Goal: Navigation & Orientation: Find specific page/section

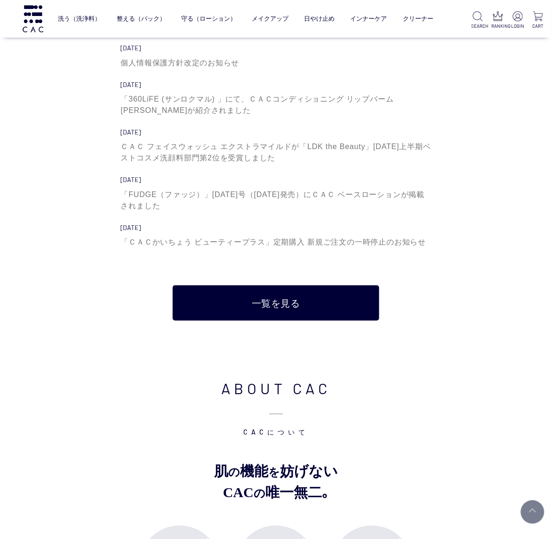
scroll to position [2833, 0]
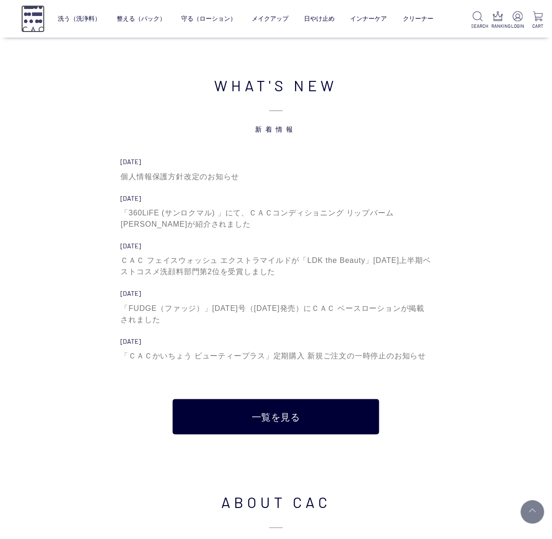
click at [43, 20] on img at bounding box center [33, 18] width 24 height 27
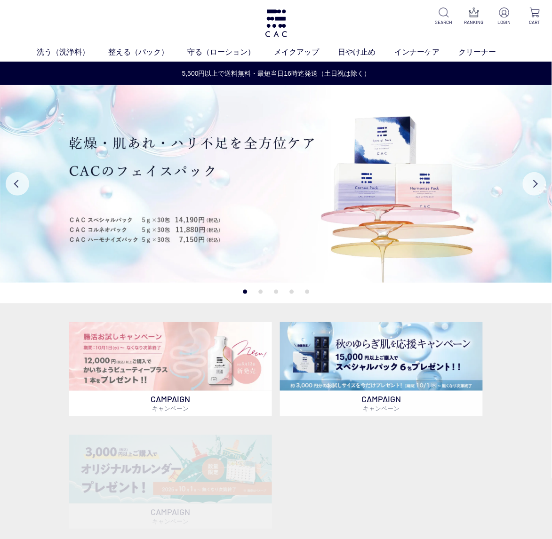
scroll to position [176, 0]
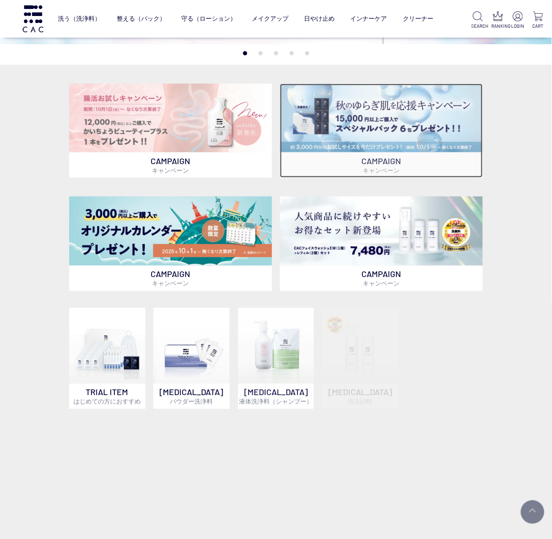
click at [368, 110] on img at bounding box center [381, 118] width 203 height 69
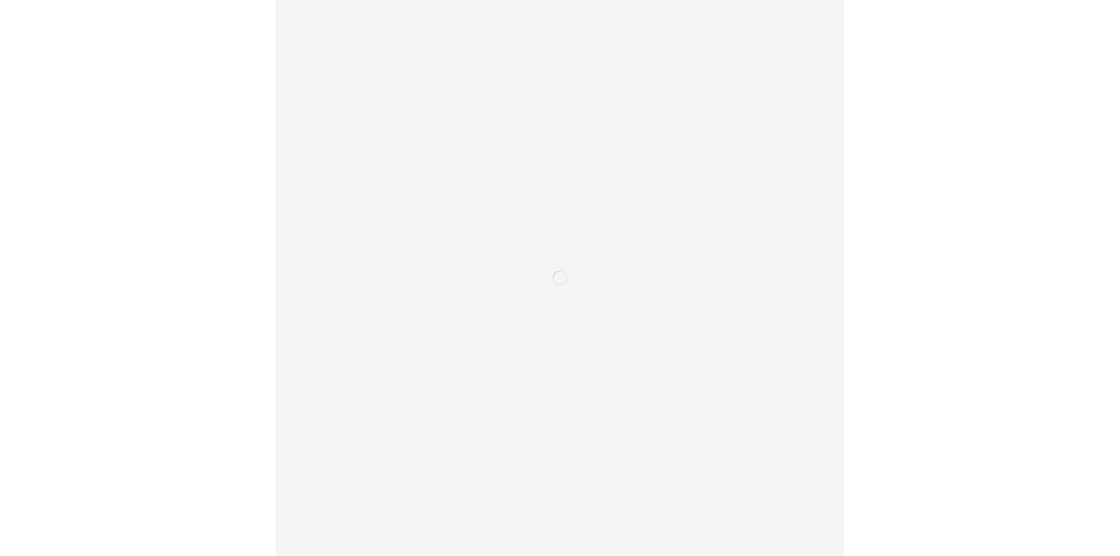
scroll to position [854, 0]
